Goal: Task Accomplishment & Management: Manage account settings

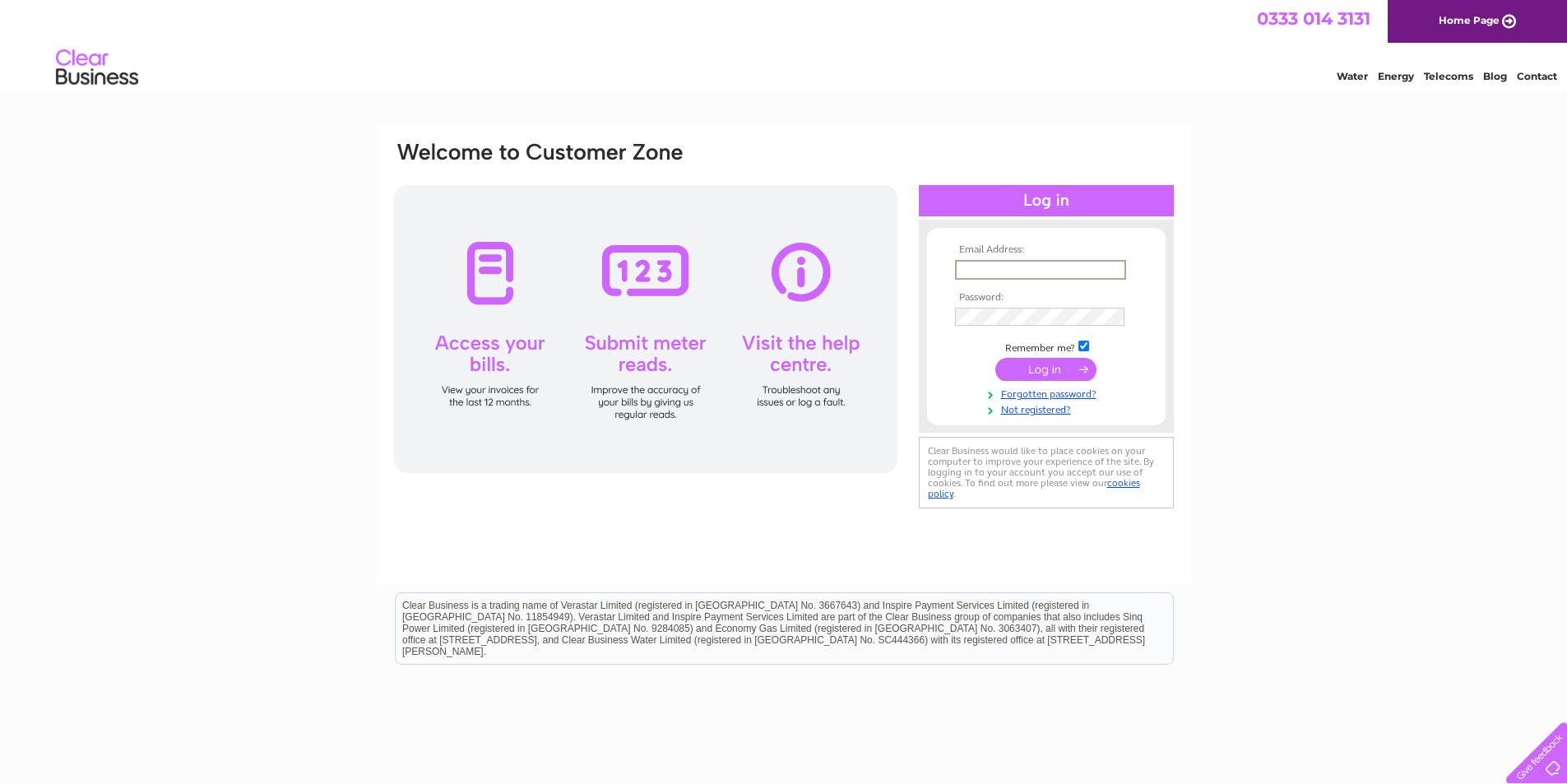
click at [967, 263] on input "text" at bounding box center [1041, 270] width 172 height 20
drag, startPoint x: 967, startPoint y: 263, endPoint x: 949, endPoint y: 274, distance: 21.1
click at [949, 274] on form "Email Address: Password: Remember me?" at bounding box center [1047, 330] width 238 height 171
drag, startPoint x: 979, startPoint y: 271, endPoint x: 935, endPoint y: 322, distance: 67.4
click at [925, 397] on div "Email Address: Password:" at bounding box center [1047, 325] width 255 height 178
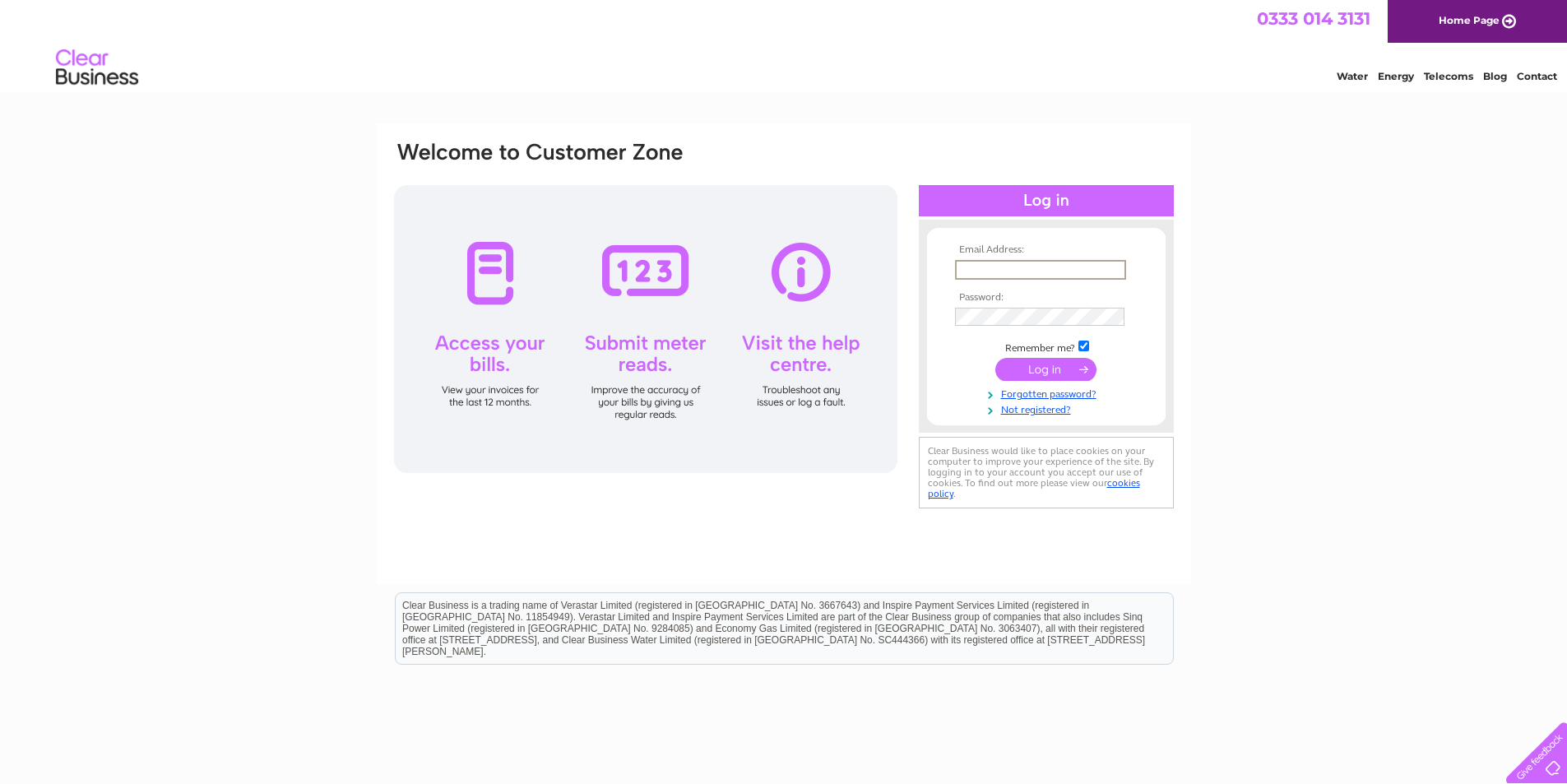
click at [983, 266] on input "text" at bounding box center [1041, 270] width 172 height 20
type input "[EMAIL_ADDRESS][DOMAIN_NAME]"
click at [1367, 437] on div "Email Address: [EMAIL_ADDRESS][DOMAIN_NAME] Password: Forgotten password?" at bounding box center [784, 493] width 1567 height 742
click at [1053, 368] on input "submit" at bounding box center [1046, 368] width 101 height 23
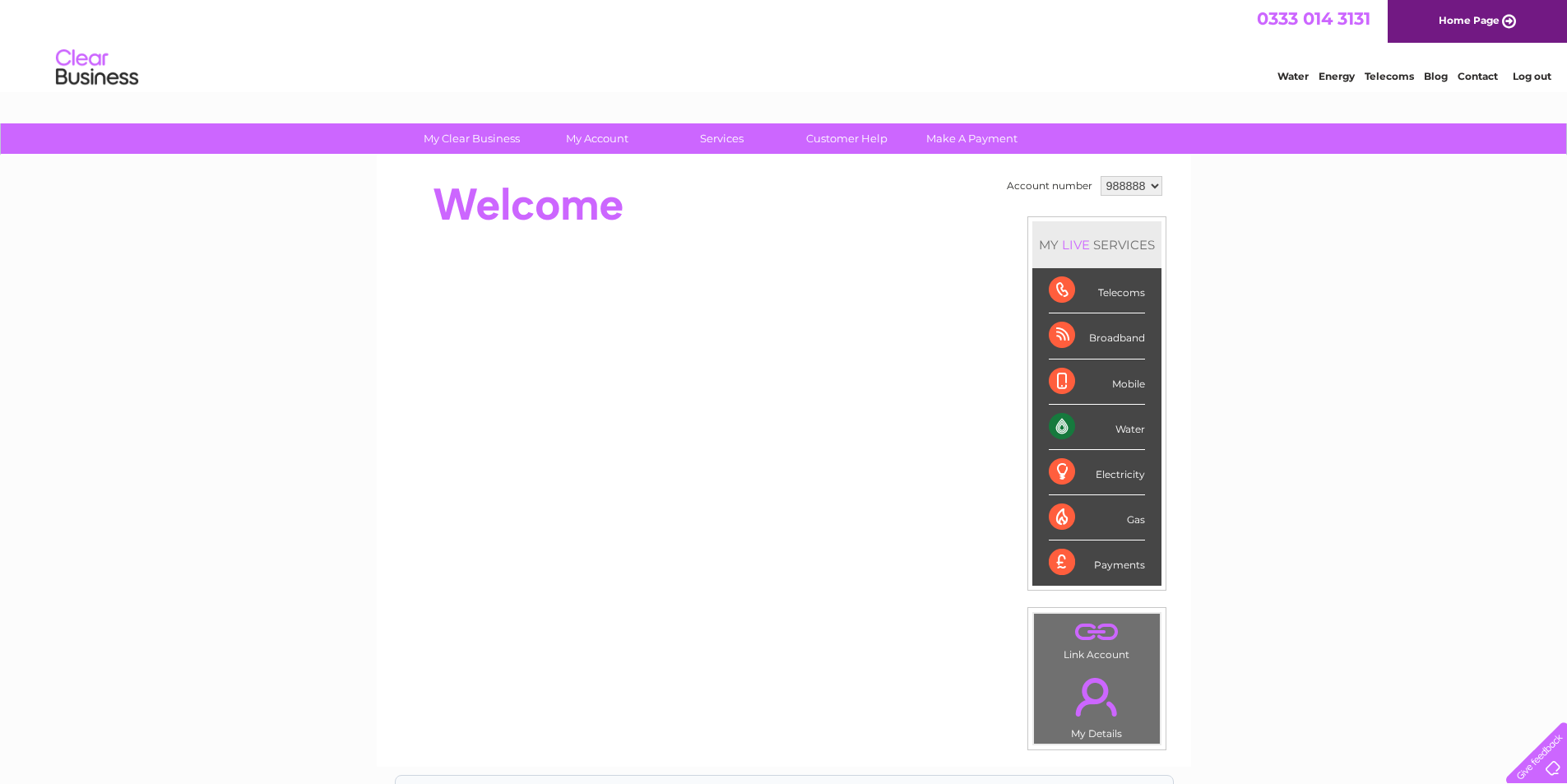
click at [1062, 424] on div "Water" at bounding box center [1097, 427] width 96 height 45
click at [1053, 428] on div "Water" at bounding box center [1097, 427] width 96 height 45
click at [1063, 427] on div "Water" at bounding box center [1097, 427] width 96 height 45
click at [1128, 427] on div "Water" at bounding box center [1097, 427] width 96 height 45
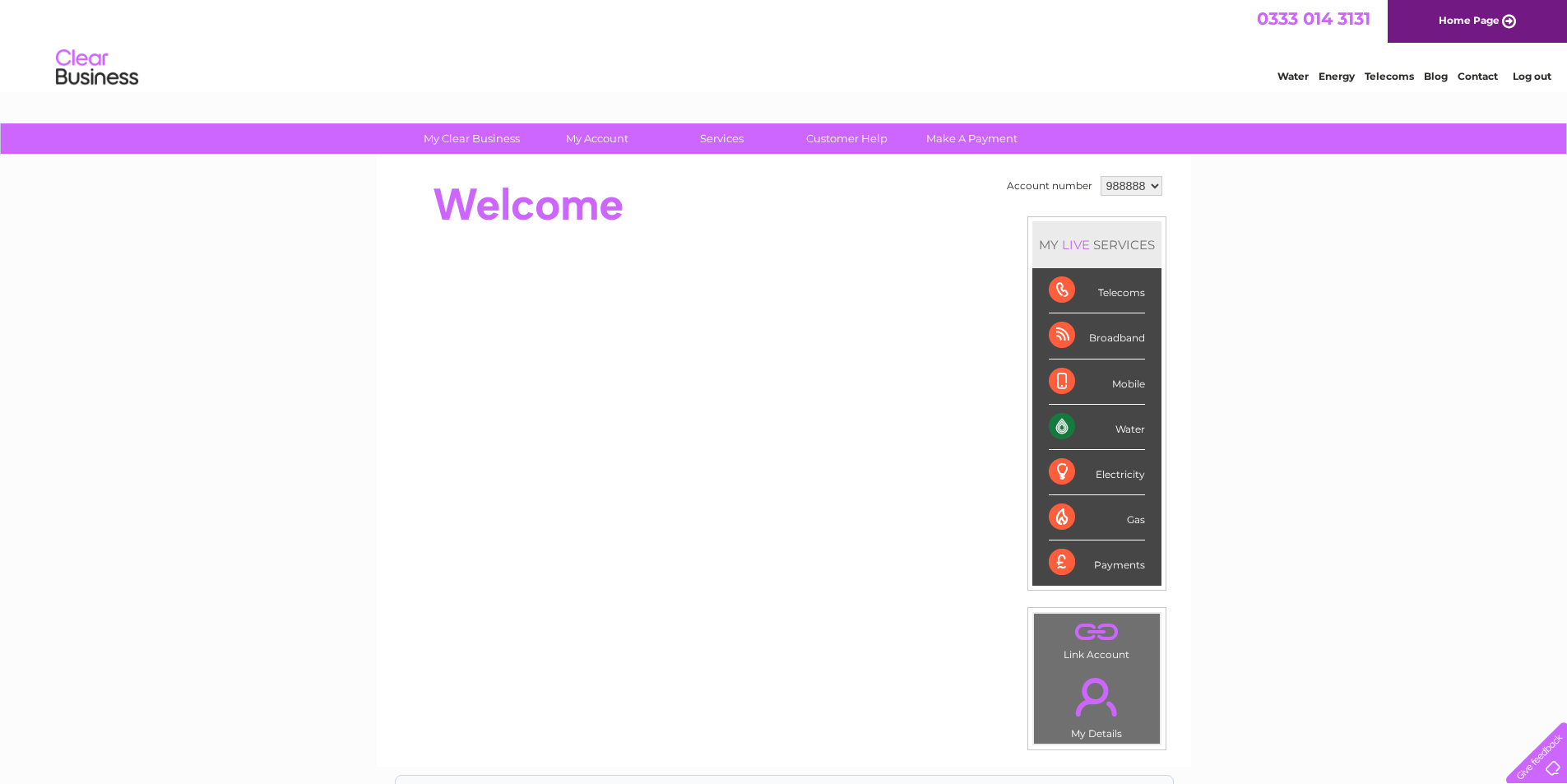
click at [1352, 428] on div "My Clear Business Login Details My Details My Preferences Link Account My Accou…" at bounding box center [784, 585] width 1567 height 924
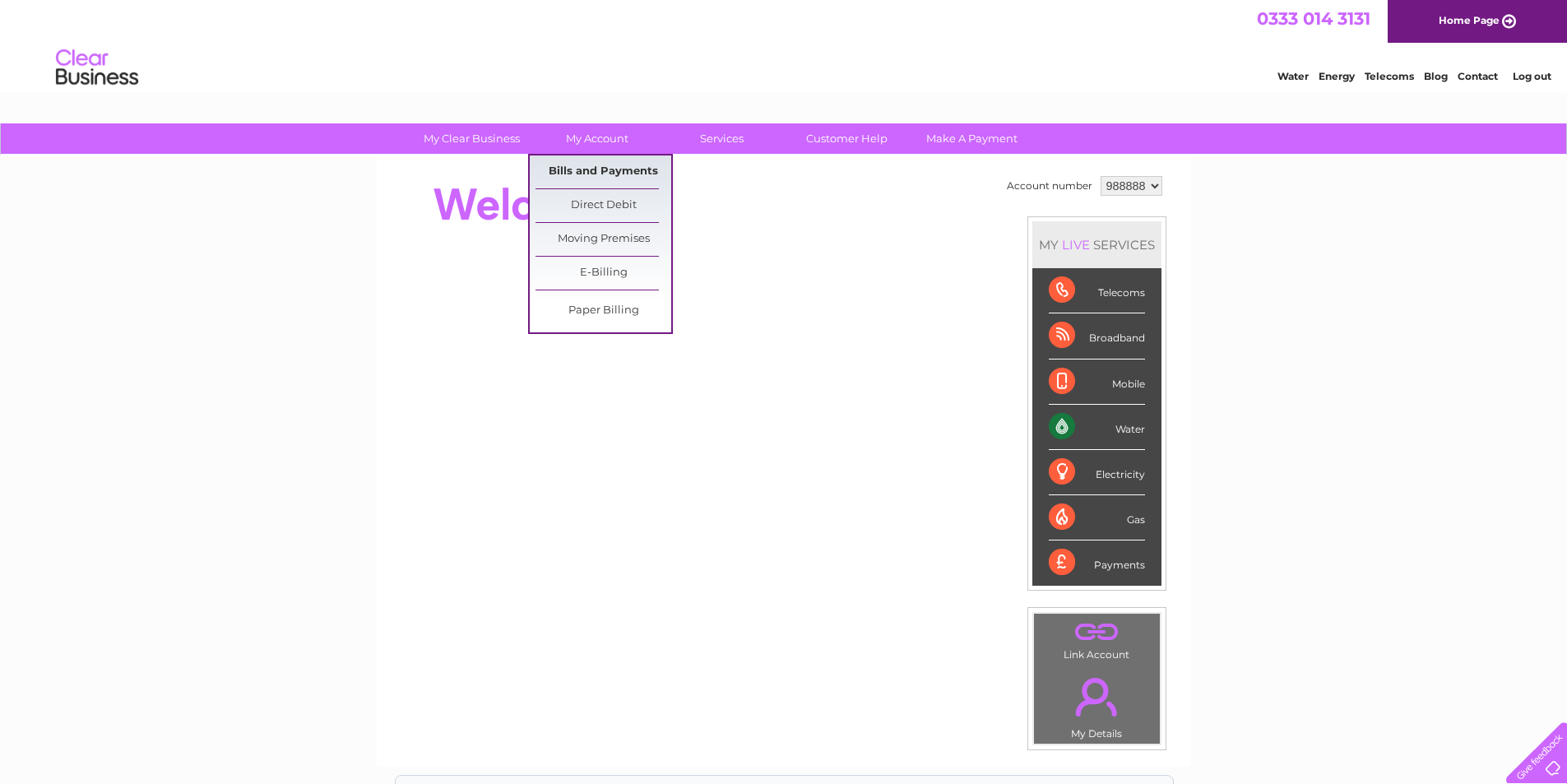
click at [595, 172] on link "Bills and Payments" at bounding box center [603, 171] width 135 height 33
click at [585, 172] on link "Bills and Payments" at bounding box center [603, 171] width 135 height 33
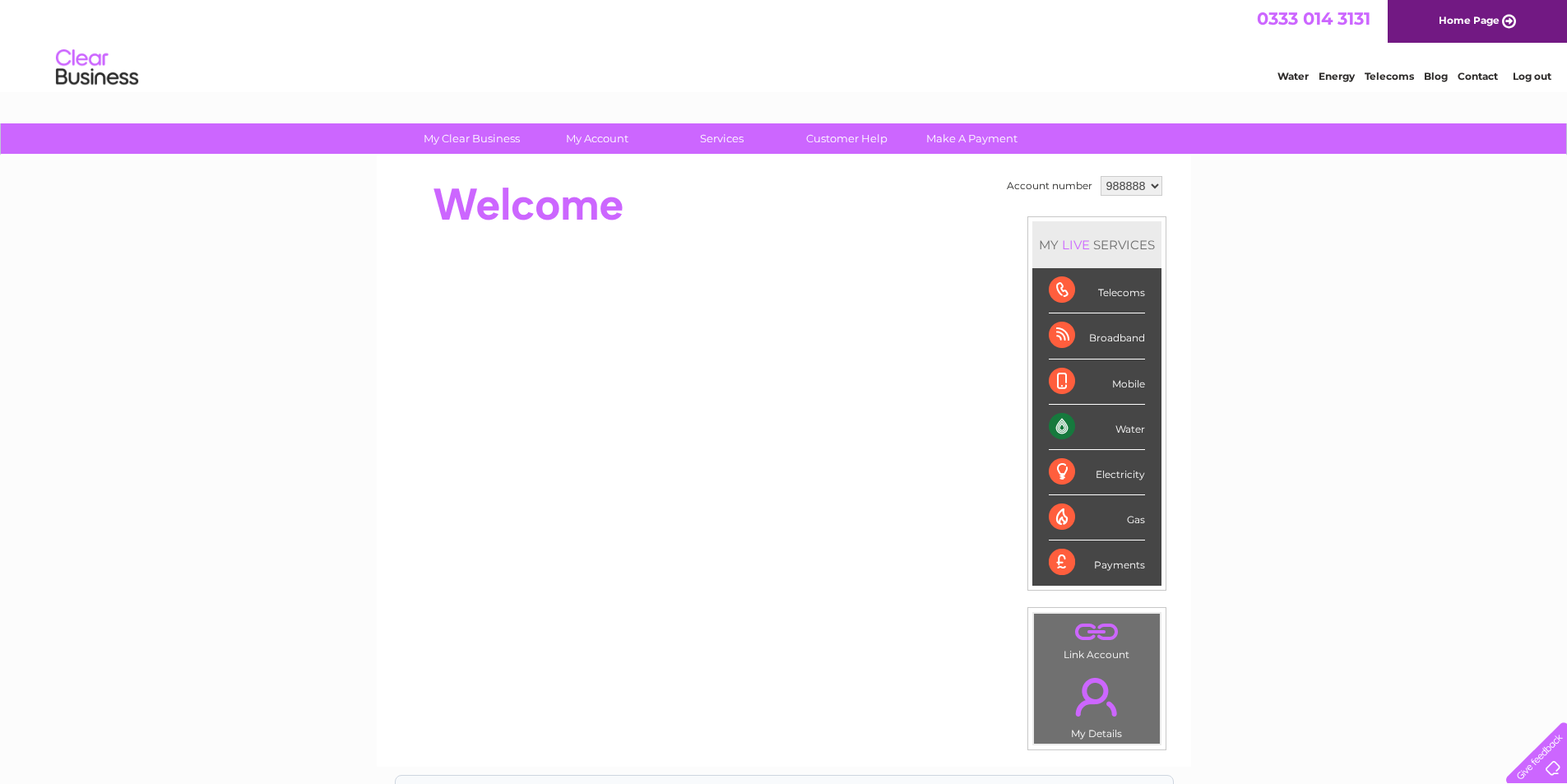
click at [1122, 433] on div "Water" at bounding box center [1097, 427] width 96 height 45
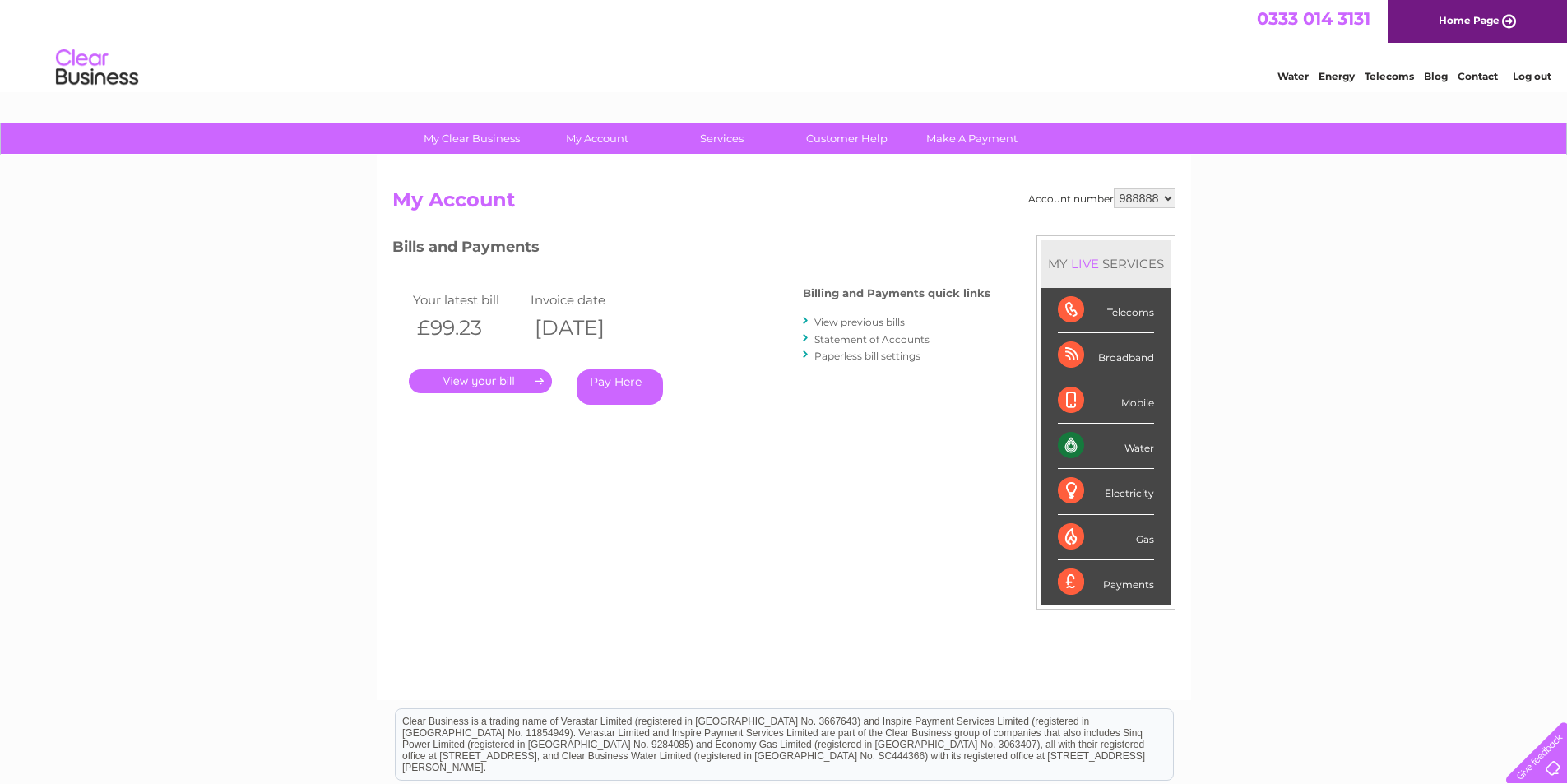
click at [499, 381] on link "." at bounding box center [480, 381] width 143 height 24
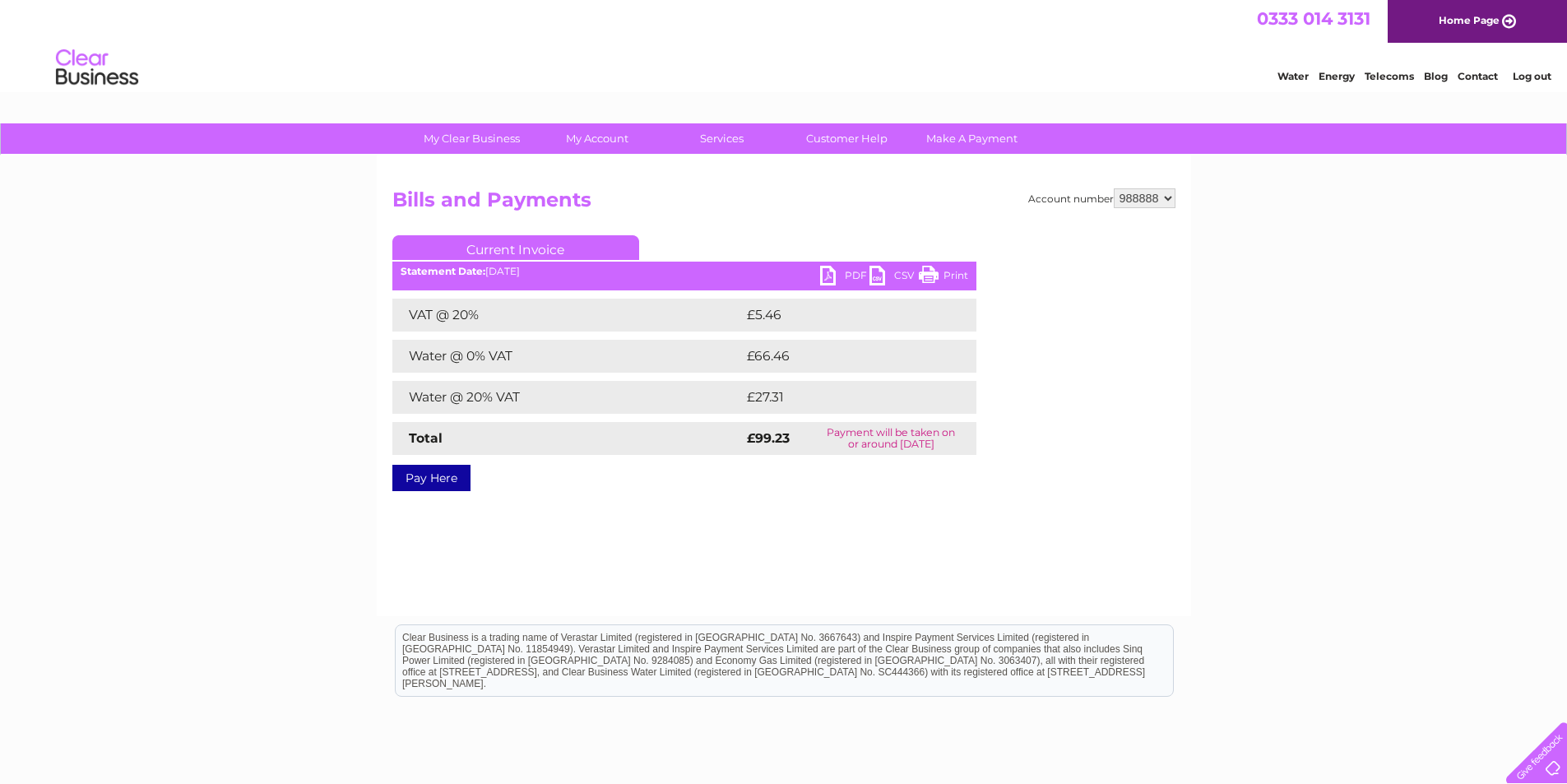
click at [826, 279] on link "PDF" at bounding box center [845, 277] width 50 height 24
